Goal: Task Accomplishment & Management: Complete application form

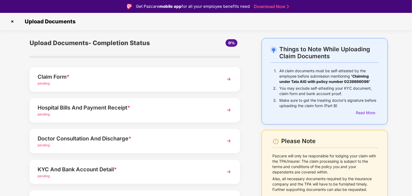
click at [58, 80] on div "Claim Form *" at bounding box center [127, 76] width 178 height 9
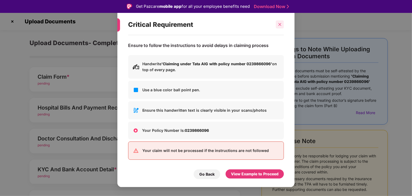
click at [278, 25] on icon "close" at bounding box center [280, 25] width 4 height 4
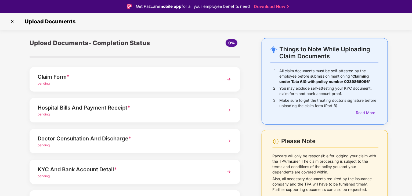
click at [217, 108] on div "Hospital Bills And Payment Receipt * pending" at bounding box center [135, 110] width 210 height 24
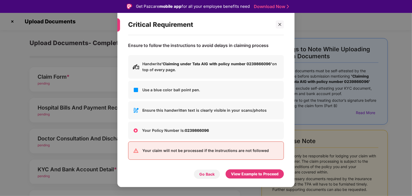
click at [206, 174] on div "Go Back" at bounding box center [206, 174] width 15 height 6
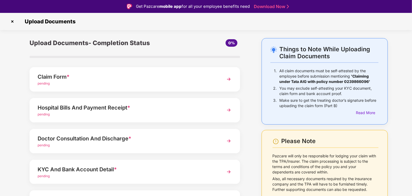
click at [101, 169] on div "KYC And Bank Account Detail *" at bounding box center [127, 169] width 178 height 9
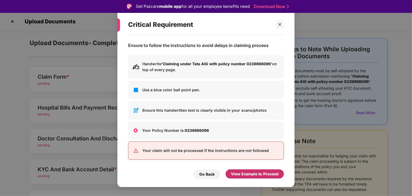
click at [260, 174] on div "View Example to Proceed" at bounding box center [254, 174] width 47 height 6
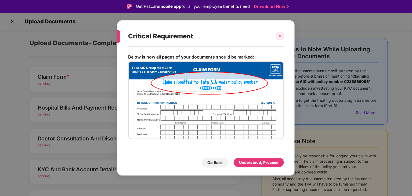
click at [278, 37] on icon "close" at bounding box center [279, 36] width 3 height 3
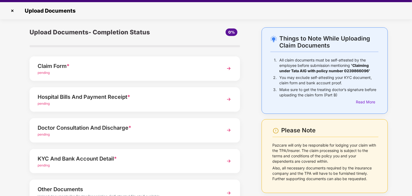
scroll to position [13, 0]
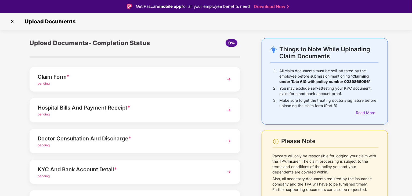
click at [223, 86] on div "Claim Form * pending" at bounding box center [135, 79] width 210 height 24
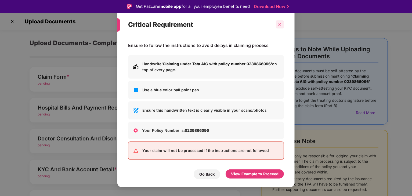
click at [280, 24] on icon "close" at bounding box center [280, 25] width 4 height 4
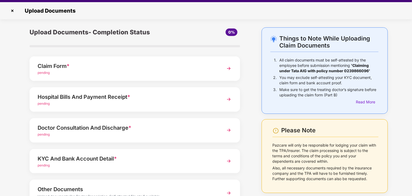
scroll to position [13, 0]
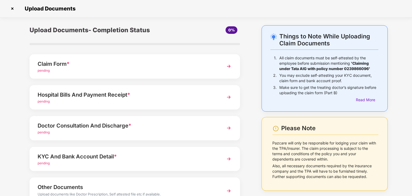
click at [167, 145] on div "Upload Documents- Completion Status 0% Claim Form * pending Hospital Bills And …" at bounding box center [134, 131] width 221 height 212
